Goal: Information Seeking & Learning: Learn about a topic

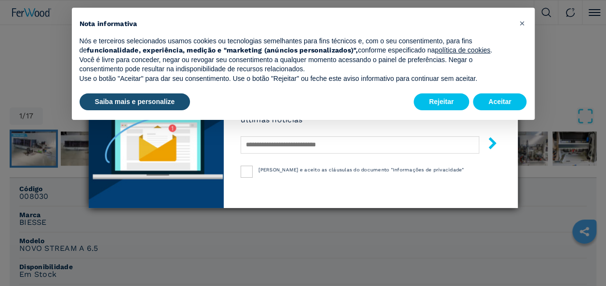
scroll to position [241, 0]
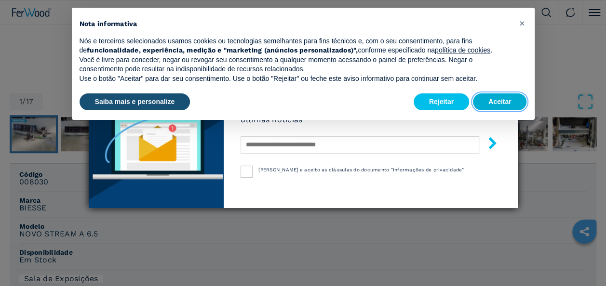
click at [503, 105] on button "Aceitar" at bounding box center [500, 102] width 54 height 17
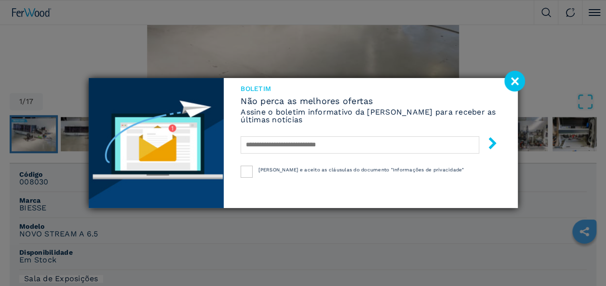
click at [515, 75] on image at bounding box center [514, 81] width 21 height 21
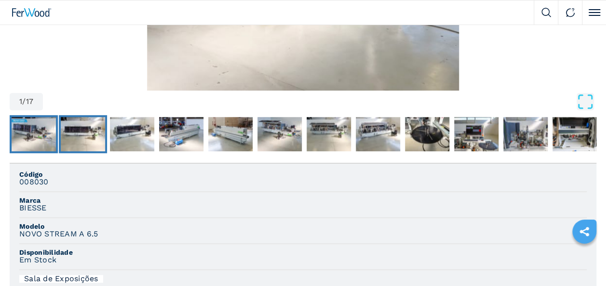
click at [87, 133] on img "Vá para o slide 2" at bounding box center [83, 134] width 44 height 35
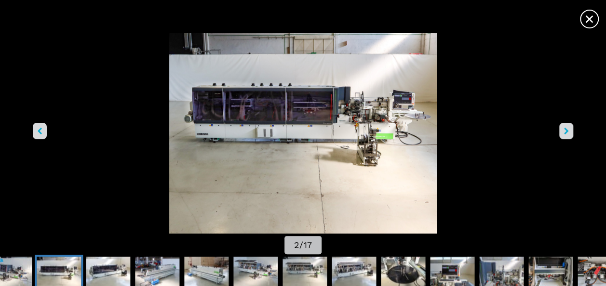
click at [41, 129] on icon "botão esquerdo" at bounding box center [40, 131] width 4 height 7
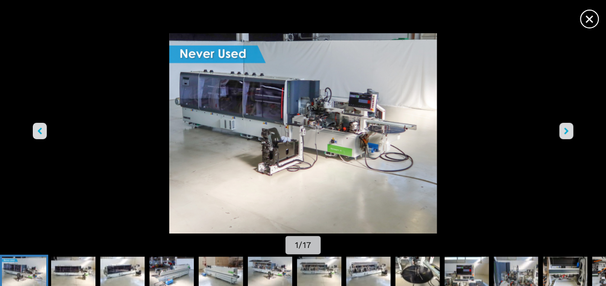
click at [41, 129] on icon "botão esquerdo" at bounding box center [40, 131] width 4 height 7
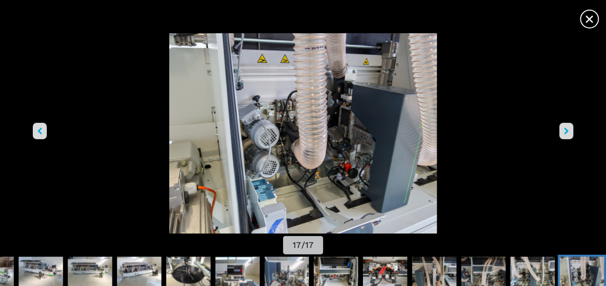
click at [41, 129] on icon "botão esquerdo" at bounding box center [40, 131] width 4 height 7
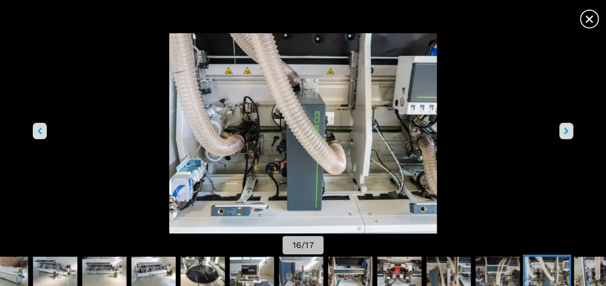
click at [41, 129] on icon "botão esquerdo" at bounding box center [40, 131] width 4 height 7
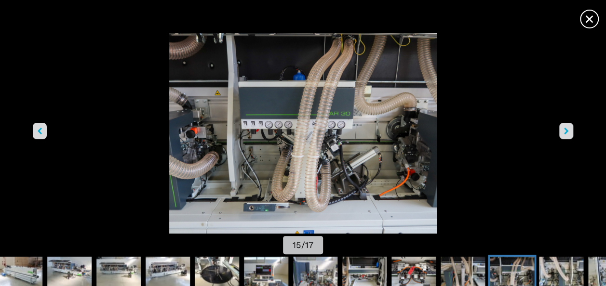
click at [41, 129] on icon "botão esquerdo" at bounding box center [40, 131] width 4 height 7
